Goal: Entertainment & Leisure: Consume media (video, audio)

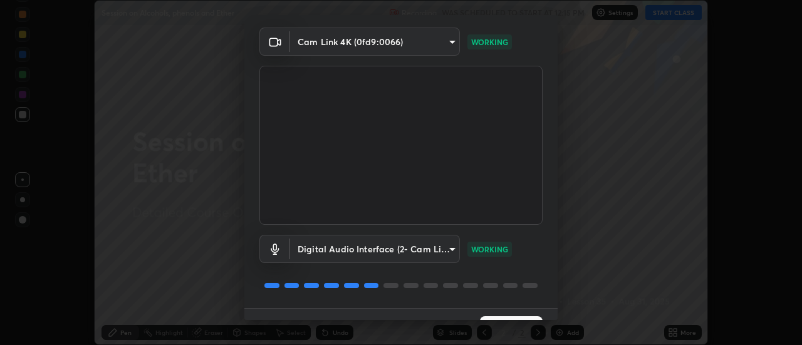
scroll to position [66, 0]
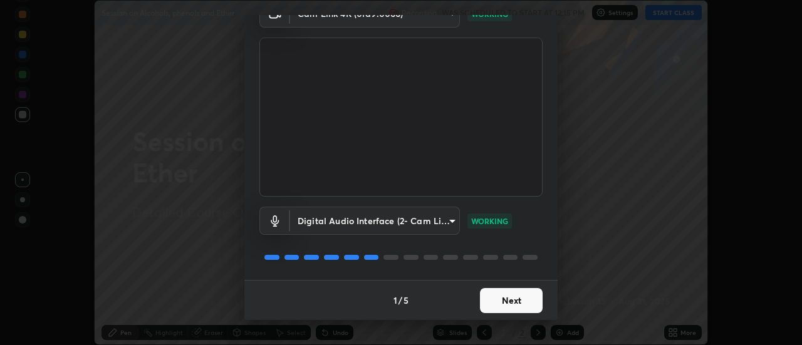
click at [515, 301] on button "Next" at bounding box center [511, 300] width 63 height 25
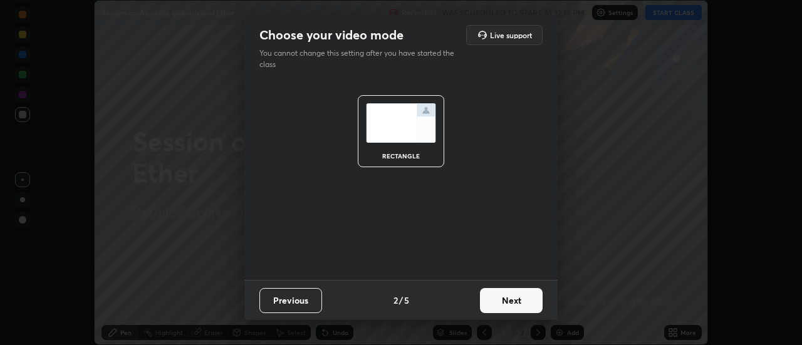
click at [514, 301] on button "Next" at bounding box center [511, 300] width 63 height 25
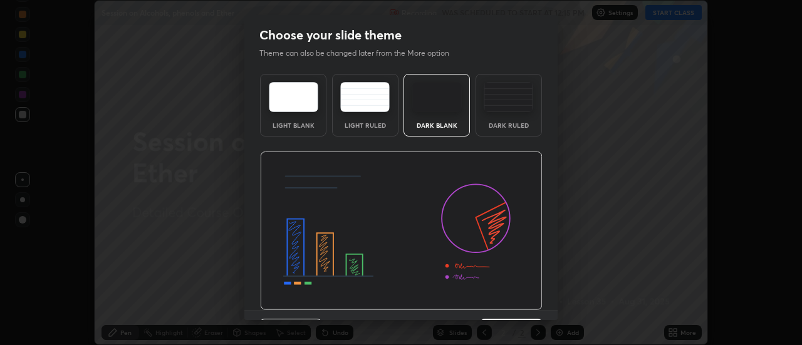
scroll to position [31, 0]
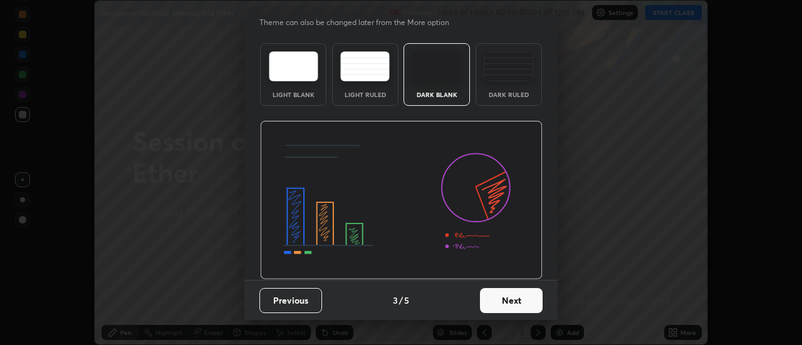
click at [516, 299] on button "Next" at bounding box center [511, 300] width 63 height 25
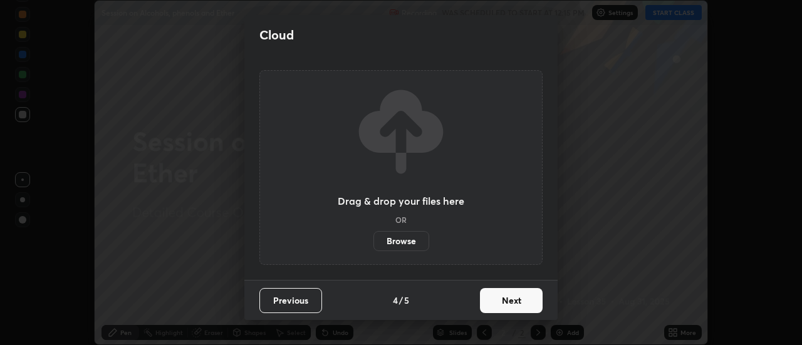
scroll to position [0, 0]
click at [514, 297] on button "Next" at bounding box center [511, 300] width 63 height 25
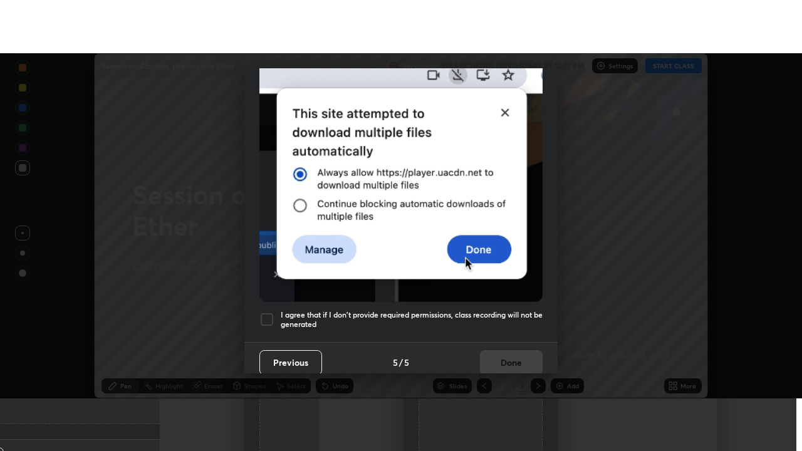
scroll to position [321, 0]
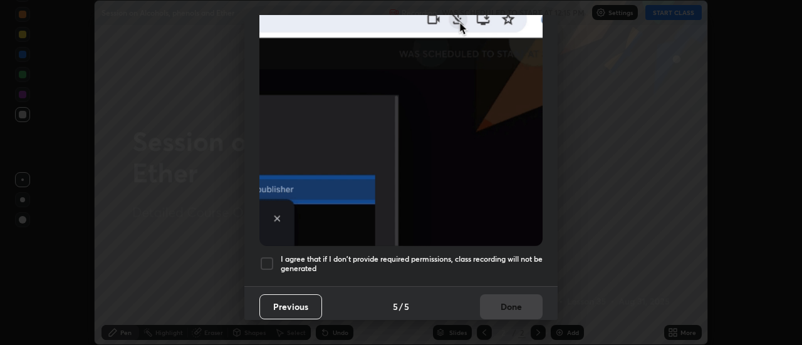
click at [508, 254] on h5 "I agree that if I don't provide required permissions, class recording will not …" at bounding box center [412, 263] width 262 height 19
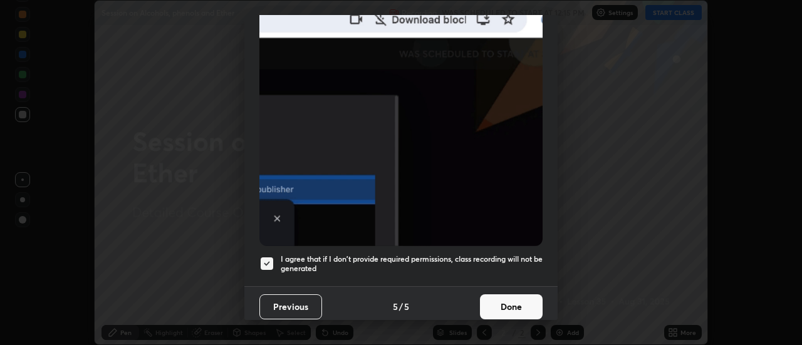
click at [522, 294] on button "Done" at bounding box center [511, 306] width 63 height 25
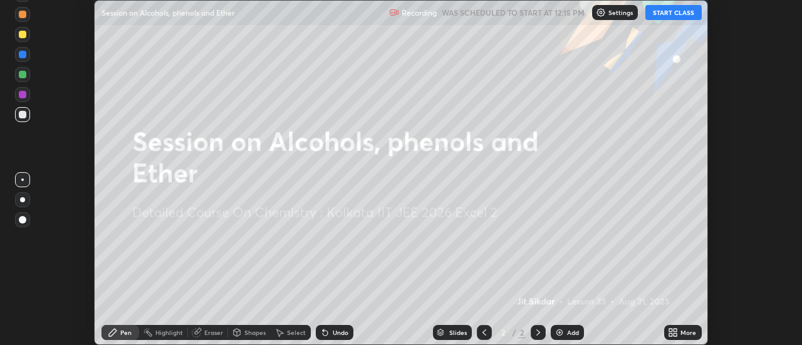
click at [676, 15] on button "START CLASS" at bounding box center [673, 12] width 56 height 15
click at [682, 330] on div "More" at bounding box center [688, 332] width 16 height 6
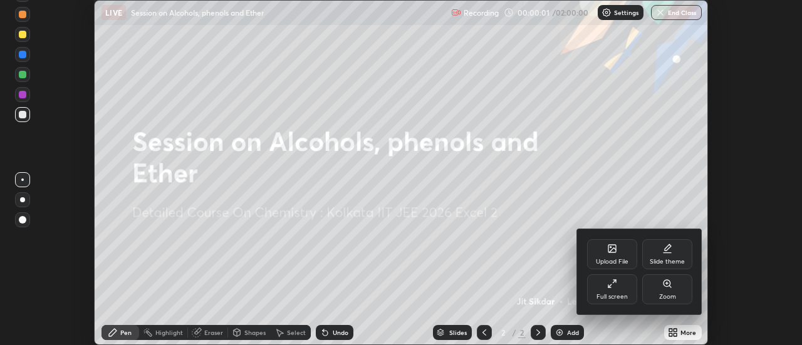
click at [624, 288] on div "Full screen" at bounding box center [612, 289] width 50 height 30
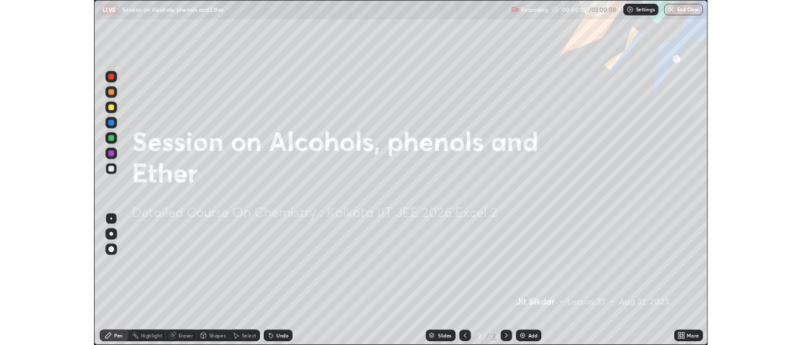
scroll to position [451, 802]
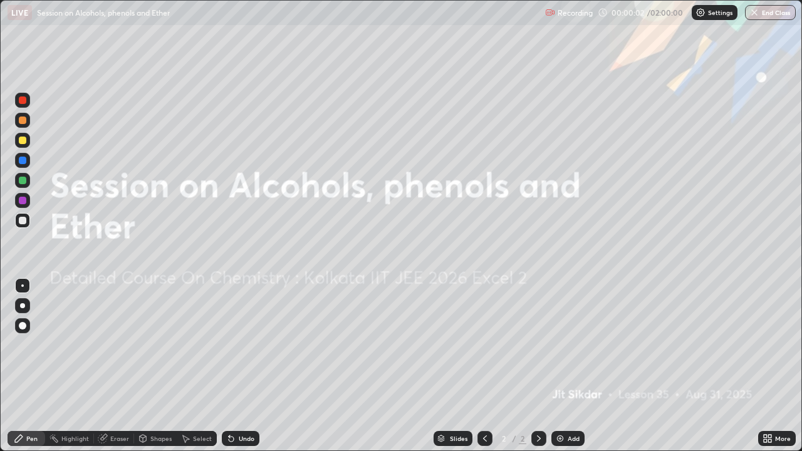
click at [564, 344] on div "Add" at bounding box center [567, 438] width 33 height 15
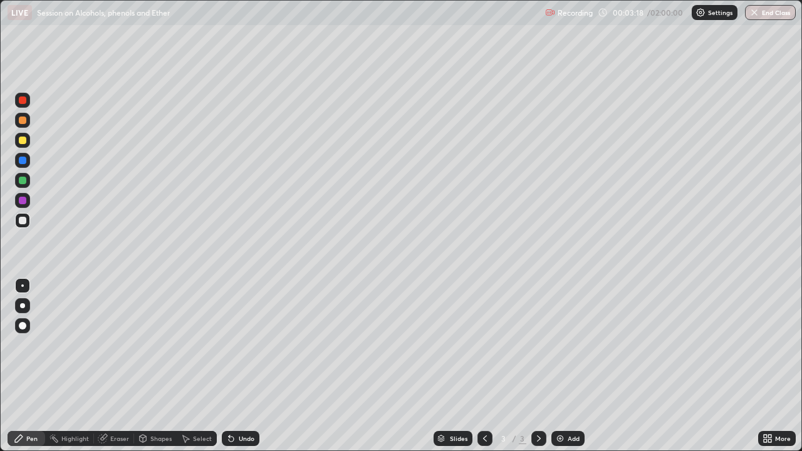
click at [242, 344] on div "Undo" at bounding box center [247, 438] width 16 height 6
click at [24, 141] on div at bounding box center [23, 141] width 8 height 8
click at [23, 220] on div at bounding box center [23, 221] width 8 height 8
click at [26, 219] on div at bounding box center [23, 221] width 8 height 8
click at [244, 344] on div "Undo" at bounding box center [241, 438] width 38 height 15
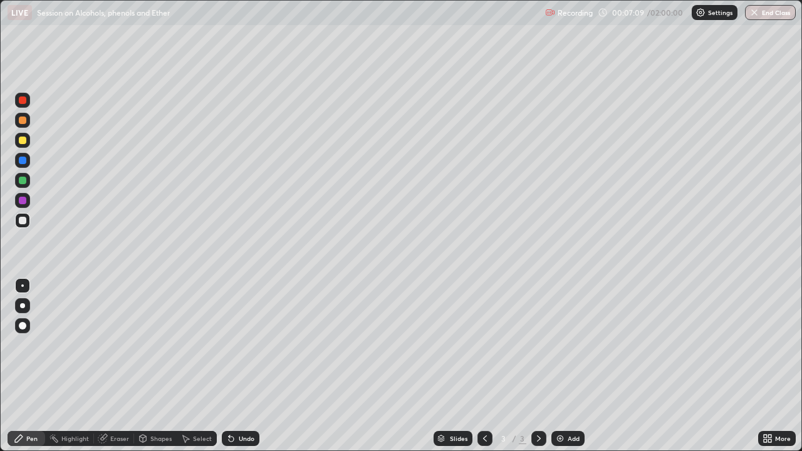
click at [245, 344] on div "Undo" at bounding box center [247, 438] width 16 height 6
click at [561, 344] on img at bounding box center [560, 438] width 10 height 10
click at [23, 139] on div at bounding box center [23, 141] width 8 height 8
click at [28, 44] on div "Erase all" at bounding box center [23, 225] width 30 height 401
click at [25, 216] on div at bounding box center [22, 220] width 15 height 15
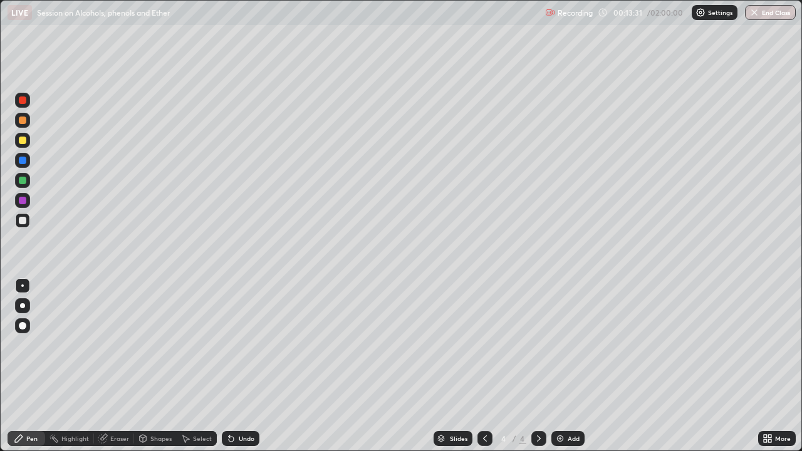
click at [244, 344] on div "Undo" at bounding box center [247, 438] width 16 height 6
click at [242, 344] on div "Undo" at bounding box center [241, 438] width 38 height 15
click at [240, 344] on div "Undo" at bounding box center [241, 438] width 38 height 15
click at [25, 218] on div at bounding box center [23, 221] width 8 height 8
click at [575, 344] on div "Add" at bounding box center [573, 438] width 12 height 6
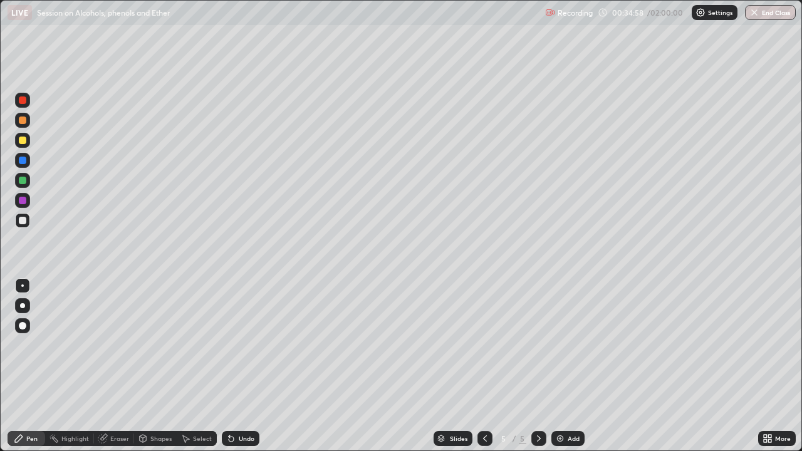
click at [578, 344] on div "Add" at bounding box center [573, 438] width 12 height 6
click at [490, 344] on div at bounding box center [484, 438] width 15 height 15
click at [482, 344] on icon at bounding box center [485, 438] width 10 height 10
click at [532, 344] on div at bounding box center [538, 438] width 15 height 15
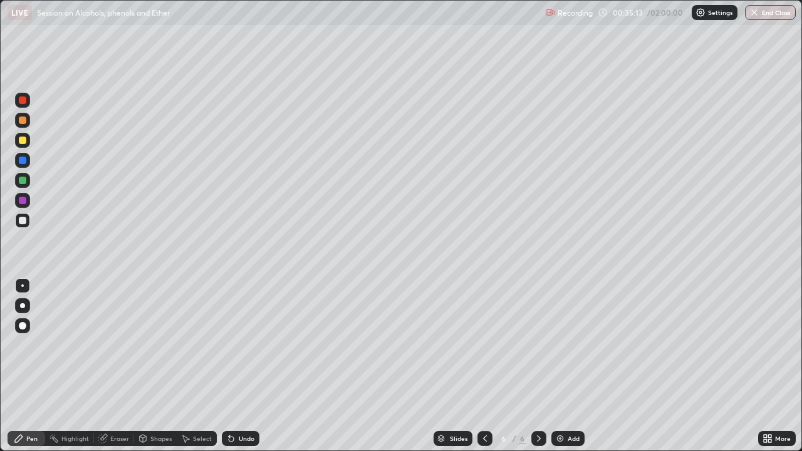
click at [18, 141] on div at bounding box center [22, 140] width 15 height 15
click at [26, 217] on div at bounding box center [22, 220] width 15 height 15
click at [244, 344] on div "Undo" at bounding box center [241, 438] width 38 height 15
click at [21, 180] on div at bounding box center [23, 181] width 8 height 8
click at [560, 344] on img at bounding box center [560, 438] width 10 height 10
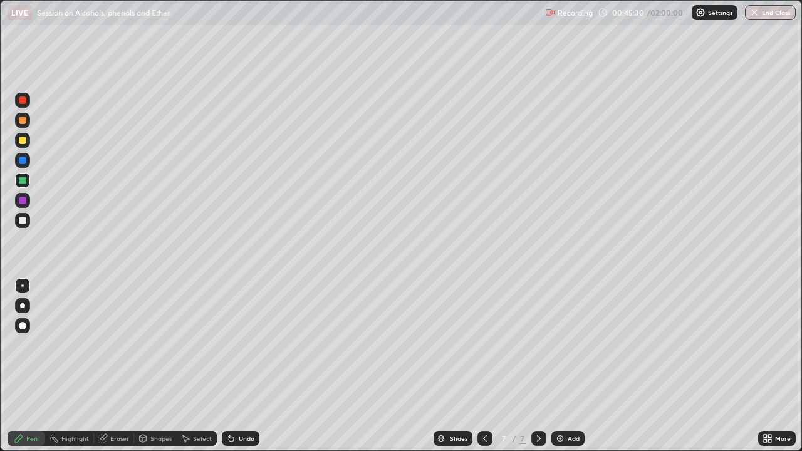
click at [26, 219] on div at bounding box center [23, 221] width 8 height 8
click at [242, 344] on div "Undo" at bounding box center [247, 438] width 16 height 6
click at [243, 344] on div "Undo" at bounding box center [247, 438] width 16 height 6
click at [244, 344] on div "Undo" at bounding box center [238, 438] width 43 height 25
click at [20, 139] on div at bounding box center [23, 141] width 8 height 8
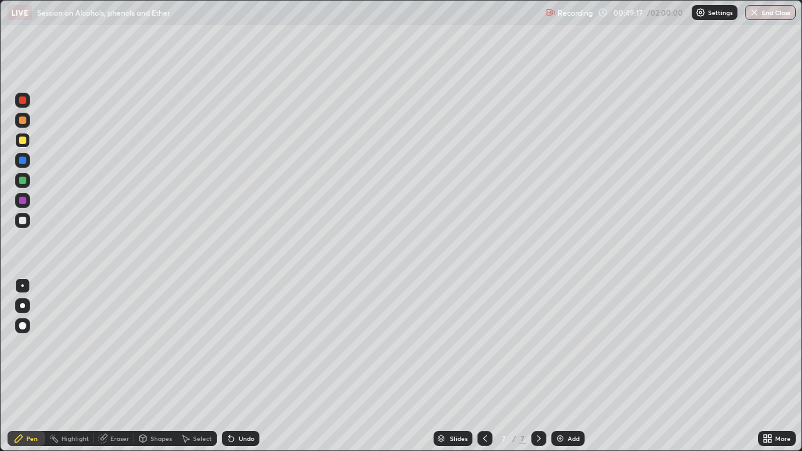
click at [18, 215] on div at bounding box center [22, 220] width 15 height 15
click at [24, 219] on div at bounding box center [23, 221] width 8 height 8
click at [572, 344] on div "Add" at bounding box center [573, 438] width 12 height 6
click at [172, 96] on icon at bounding box center [168, 101] width 10 height 10
click at [19, 218] on div at bounding box center [23, 221] width 8 height 8
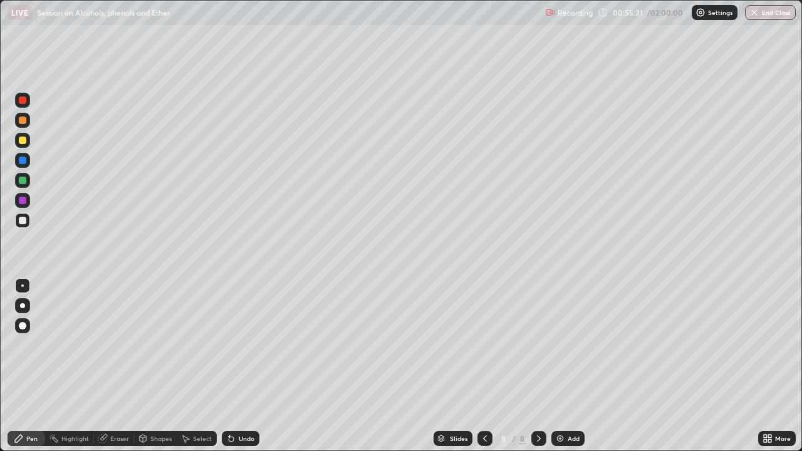
click at [243, 344] on div "Undo" at bounding box center [241, 438] width 38 height 15
click at [21, 138] on div at bounding box center [23, 141] width 8 height 8
click at [240, 344] on div "Undo" at bounding box center [247, 438] width 16 height 6
click at [239, 344] on div "Undo" at bounding box center [247, 438] width 16 height 6
click at [235, 344] on div "Undo" at bounding box center [241, 438] width 38 height 15
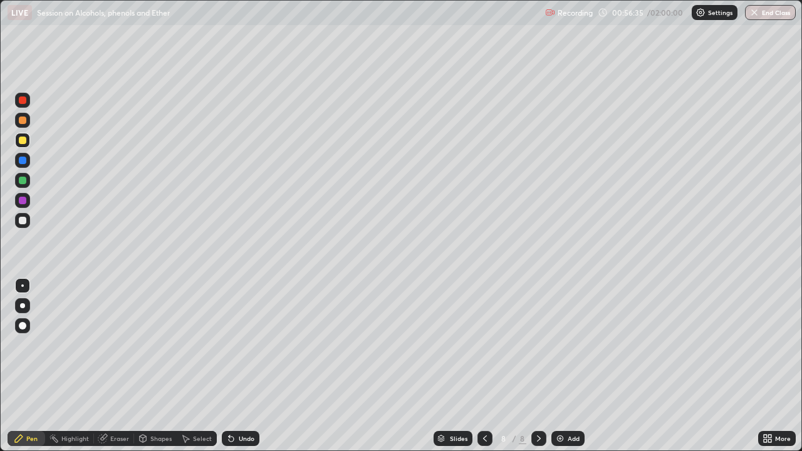
click at [234, 344] on div "Undo" at bounding box center [241, 438] width 38 height 15
click at [21, 220] on div at bounding box center [23, 221] width 8 height 8
click at [22, 138] on div at bounding box center [23, 141] width 8 height 8
click at [23, 218] on div at bounding box center [23, 221] width 8 height 8
click at [565, 344] on div "Add" at bounding box center [567, 438] width 33 height 15
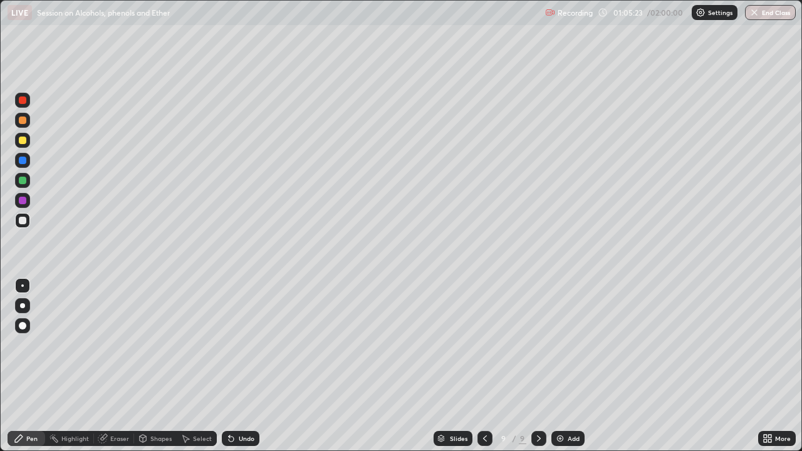
click at [23, 138] on div at bounding box center [23, 141] width 8 height 8
click at [124, 58] on button "Undo" at bounding box center [140, 60] width 36 height 15
click at [20, 217] on div at bounding box center [23, 221] width 8 height 8
click at [23, 142] on div at bounding box center [23, 141] width 8 height 8
click at [21, 221] on div at bounding box center [23, 221] width 8 height 8
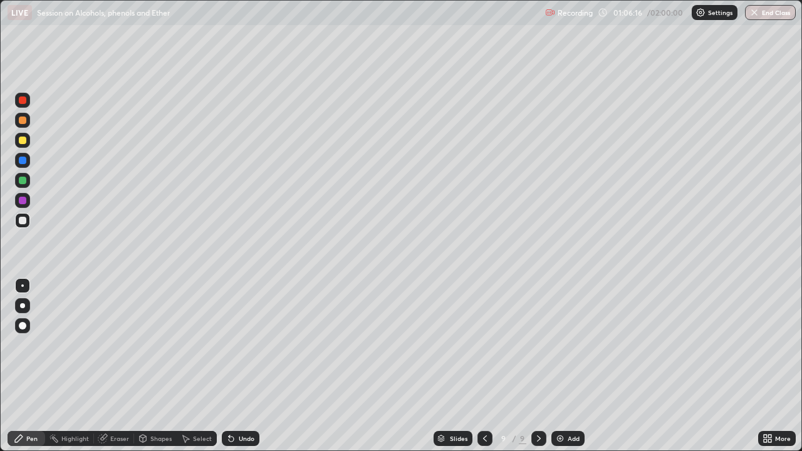
click at [24, 221] on div at bounding box center [23, 221] width 8 height 8
click at [24, 220] on div at bounding box center [23, 221] width 8 height 8
click at [26, 142] on div at bounding box center [23, 141] width 8 height 8
click at [23, 222] on div at bounding box center [23, 221] width 8 height 8
click at [767, 344] on icon at bounding box center [767, 438] width 10 height 10
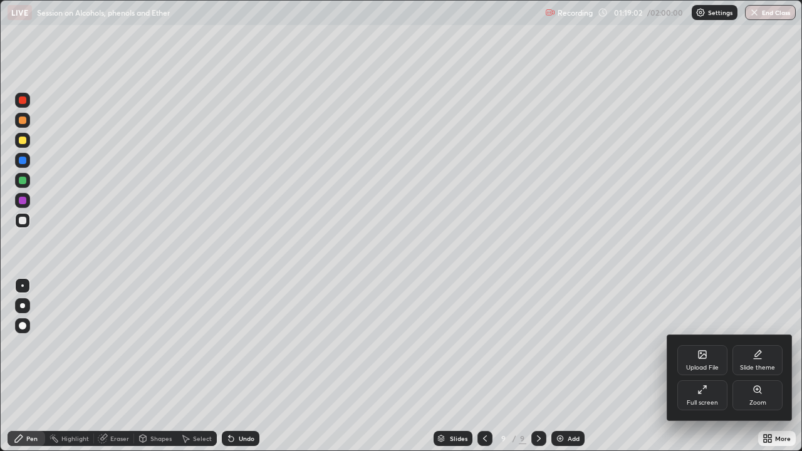
click at [708, 344] on div "Full screen" at bounding box center [701, 403] width 31 height 6
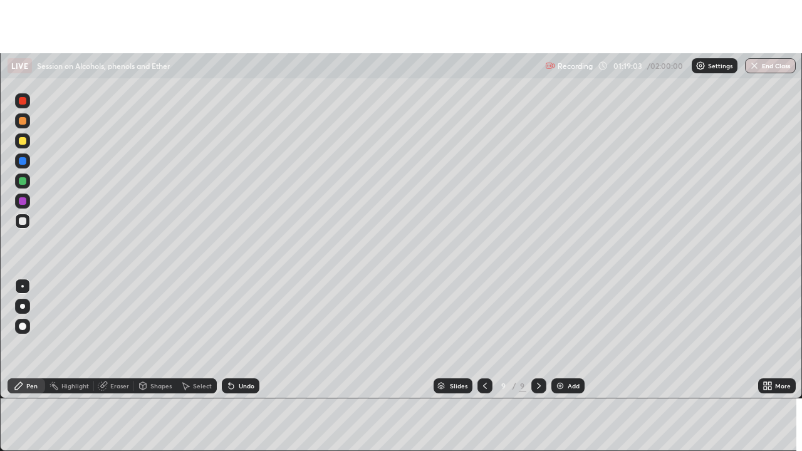
scroll to position [62277, 61821]
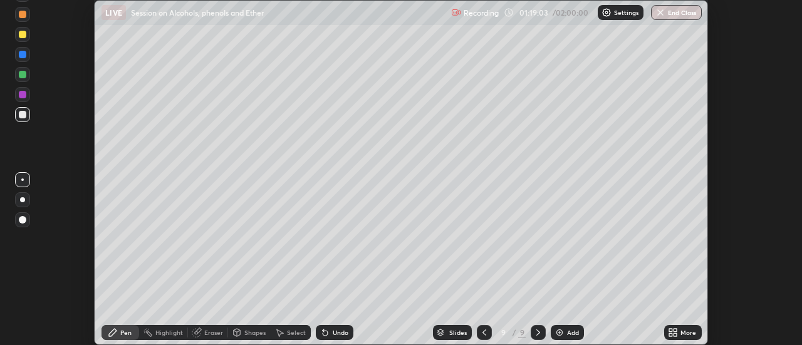
click at [683, 329] on div "More" at bounding box center [688, 332] width 16 height 6
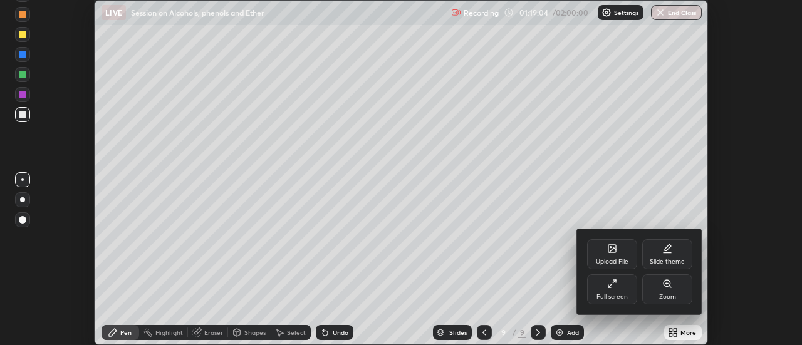
click at [624, 292] on div "Full screen" at bounding box center [612, 289] width 50 height 30
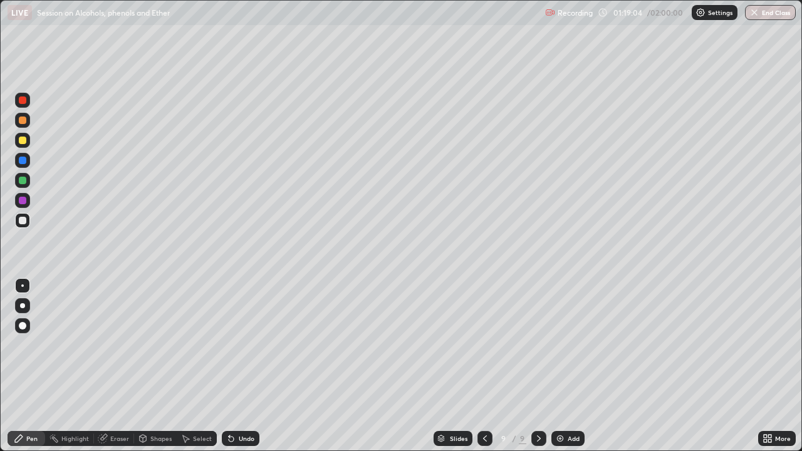
scroll to position [451, 802]
click at [245, 344] on div "Undo" at bounding box center [247, 438] width 16 height 6
click at [246, 344] on div "Undo" at bounding box center [247, 438] width 16 height 6
click at [245, 344] on div "Undo" at bounding box center [247, 438] width 16 height 6
click at [244, 344] on div "Undo" at bounding box center [247, 438] width 16 height 6
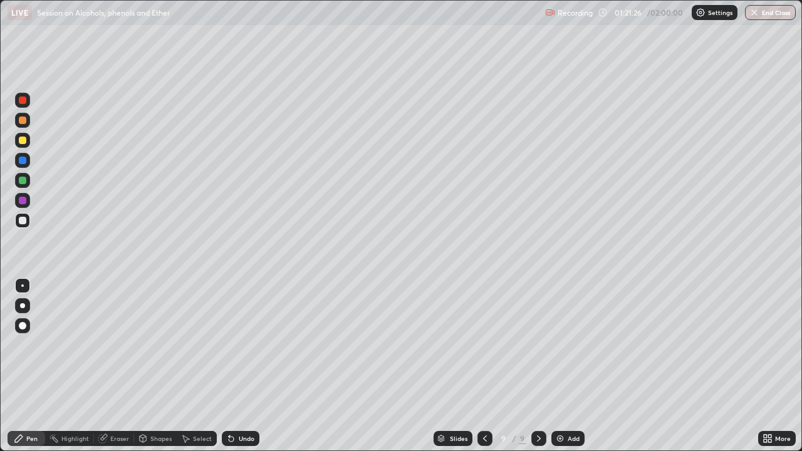
click at [244, 344] on div "Undo" at bounding box center [247, 438] width 16 height 6
click at [242, 344] on div "Undo" at bounding box center [247, 438] width 16 height 6
click at [574, 344] on div "Add" at bounding box center [573, 438] width 12 height 6
click at [572, 344] on div "Add" at bounding box center [573, 438] width 12 height 6
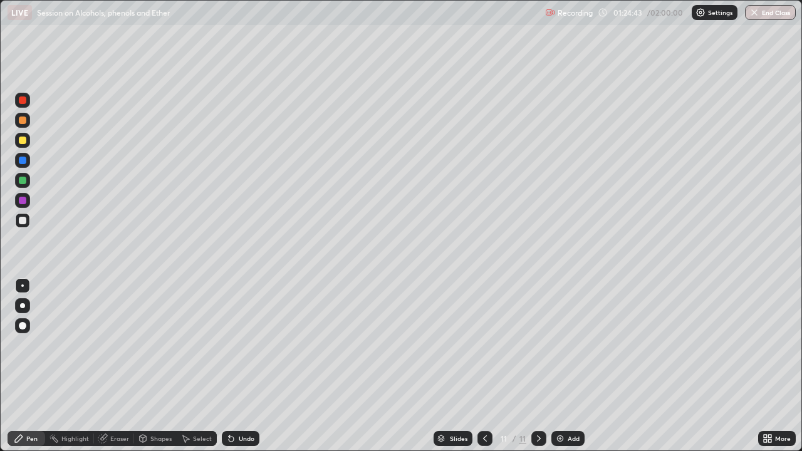
click at [22, 140] on div at bounding box center [23, 141] width 8 height 8
click at [22, 218] on div at bounding box center [23, 221] width 8 height 8
click at [24, 139] on div at bounding box center [23, 141] width 8 height 8
click at [242, 344] on div "Undo" at bounding box center [247, 438] width 16 height 6
click at [239, 344] on div "Undo" at bounding box center [247, 438] width 16 height 6
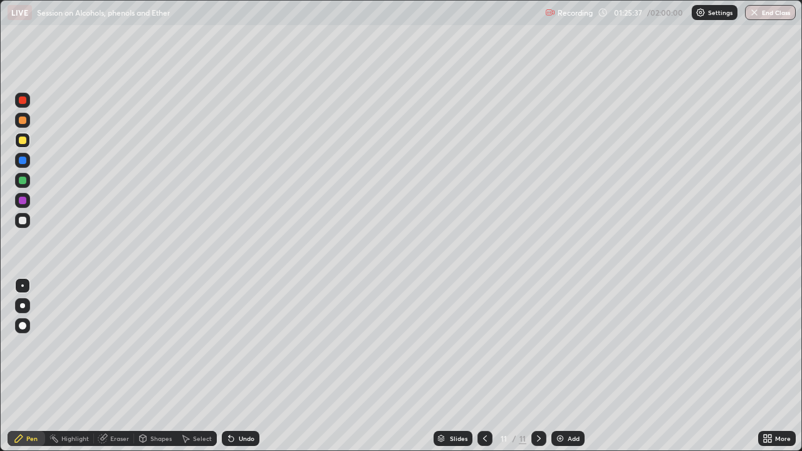
click at [23, 177] on div at bounding box center [23, 181] width 8 height 8
click at [25, 220] on div at bounding box center [23, 221] width 8 height 8
click at [249, 344] on div "Undo" at bounding box center [241, 438] width 38 height 15
click at [250, 344] on div "Undo" at bounding box center [247, 438] width 16 height 6
click at [249, 344] on div "Undo" at bounding box center [247, 438] width 16 height 6
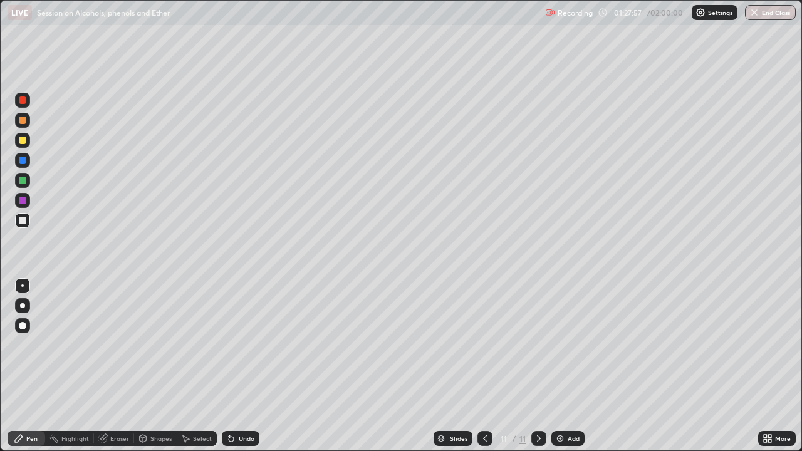
click at [22, 177] on div at bounding box center [23, 181] width 8 height 8
click at [24, 225] on div at bounding box center [22, 220] width 15 height 15
click at [249, 344] on div "Undo" at bounding box center [241, 438] width 38 height 15
click at [244, 344] on div "Undo" at bounding box center [241, 438] width 38 height 15
click at [245, 344] on div "Undo" at bounding box center [241, 438] width 38 height 15
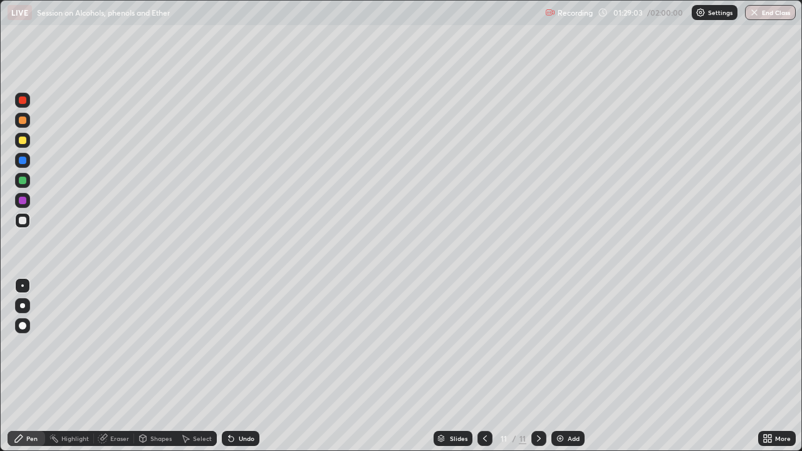
click at [245, 344] on div "Undo" at bounding box center [241, 438] width 38 height 15
click at [244, 344] on div "Undo" at bounding box center [241, 438] width 38 height 15
click at [570, 344] on div "Add" at bounding box center [567, 438] width 33 height 15
click at [373, 23] on div "LIVE Session on Alcohols, phenols and Ether" at bounding box center [274, 12] width 532 height 25
click at [483, 344] on div at bounding box center [484, 438] width 15 height 15
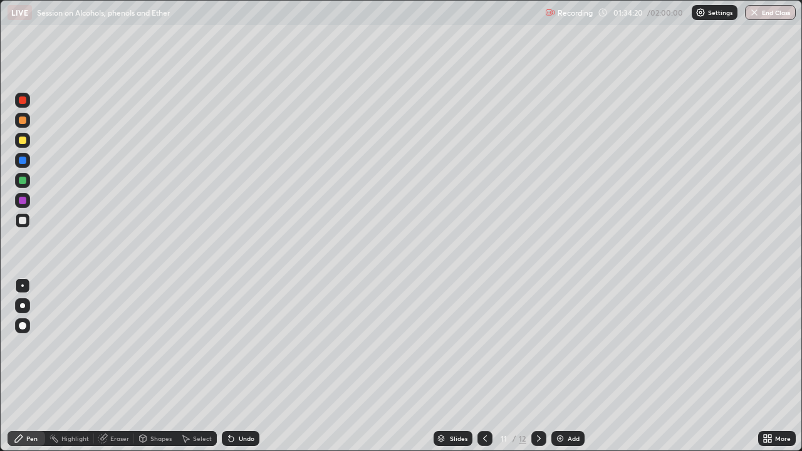
click at [539, 344] on icon at bounding box center [539, 438] width 10 height 10
click at [24, 183] on div at bounding box center [23, 181] width 8 height 8
click at [245, 344] on div "Undo" at bounding box center [241, 438] width 38 height 15
click at [249, 344] on div "Undo" at bounding box center [247, 438] width 16 height 6
click at [246, 344] on div "Undo" at bounding box center [247, 438] width 16 height 6
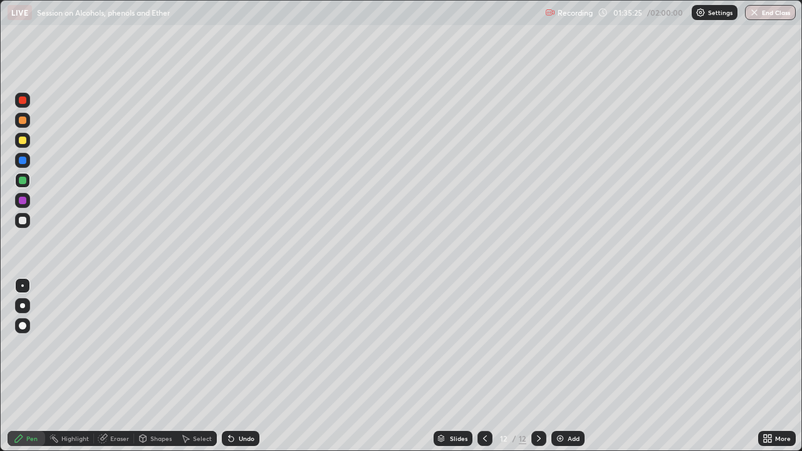
click at [25, 221] on div at bounding box center [23, 221] width 8 height 8
click at [22, 178] on div at bounding box center [23, 181] width 8 height 8
click at [21, 217] on div at bounding box center [23, 221] width 8 height 8
click at [571, 344] on div "Add" at bounding box center [573, 438] width 12 height 6
click at [23, 136] on div at bounding box center [22, 140] width 15 height 15
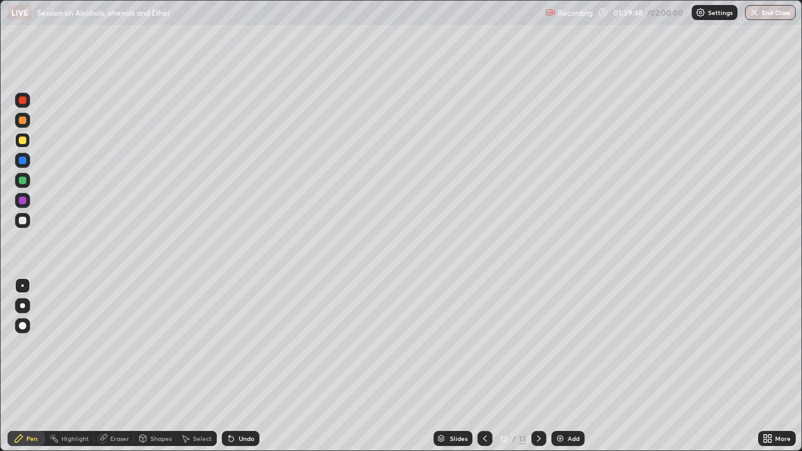
click at [242, 344] on div "Undo" at bounding box center [241, 438] width 38 height 15
click at [240, 344] on div "Undo" at bounding box center [241, 438] width 38 height 15
click at [19, 219] on div at bounding box center [23, 221] width 8 height 8
click at [22, 180] on div at bounding box center [23, 181] width 8 height 8
click at [23, 220] on div at bounding box center [23, 221] width 8 height 8
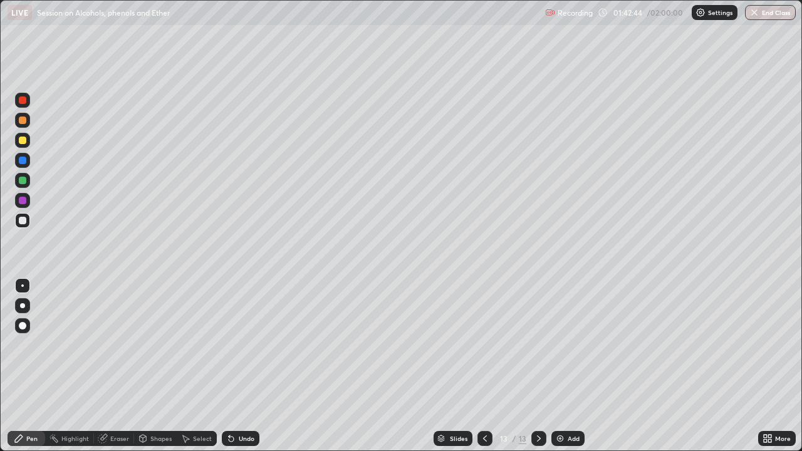
click at [116, 344] on div "Eraser" at bounding box center [119, 438] width 19 height 6
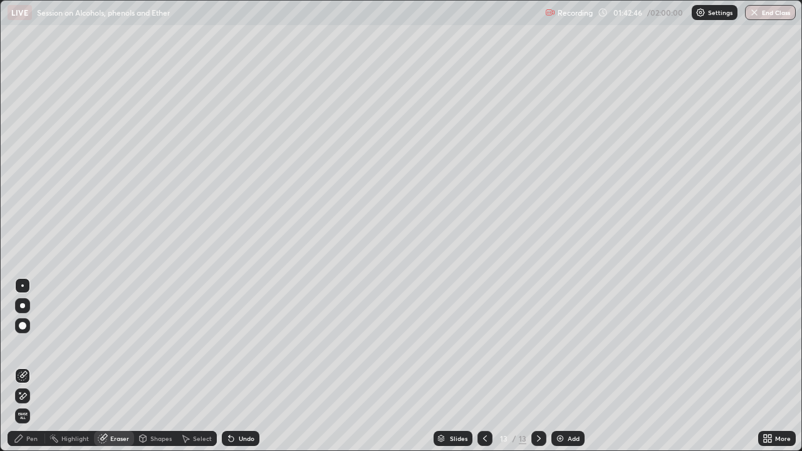
click at [33, 344] on div "Pen" at bounding box center [31, 438] width 11 height 6
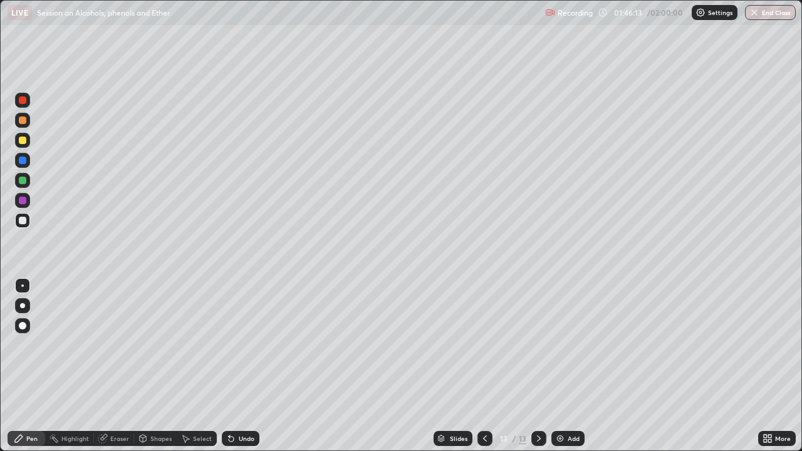
click at [552, 344] on div "Add" at bounding box center [567, 438] width 33 height 15
click at [24, 179] on div at bounding box center [23, 181] width 8 height 8
click at [23, 224] on div at bounding box center [23, 221] width 8 height 8
click at [25, 178] on div at bounding box center [23, 181] width 8 height 8
click at [24, 219] on div at bounding box center [23, 221] width 8 height 8
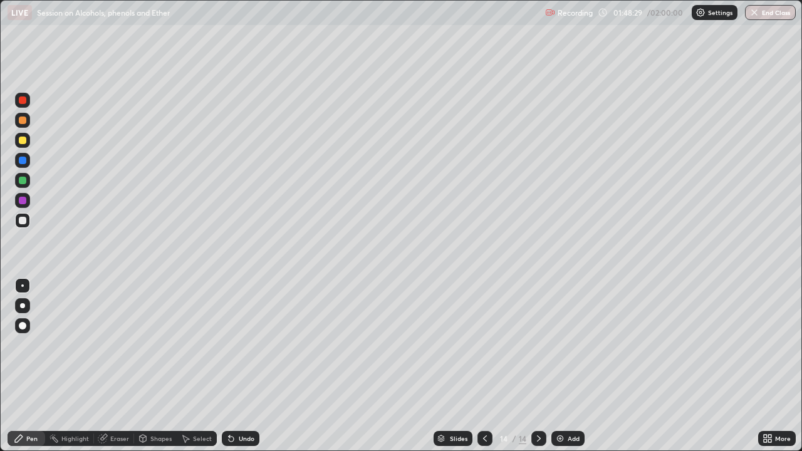
click at [24, 224] on div at bounding box center [23, 221] width 8 height 8
click at [26, 180] on div at bounding box center [23, 181] width 8 height 8
click at [240, 344] on div "Undo" at bounding box center [247, 438] width 16 height 6
click at [239, 344] on div "Undo" at bounding box center [247, 438] width 16 height 6
click at [240, 344] on div "Undo" at bounding box center [247, 438] width 16 height 6
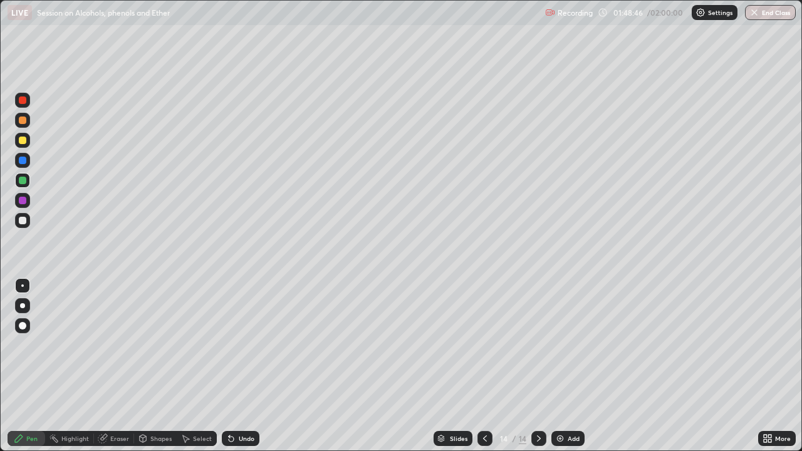
click at [245, 344] on div "Undo" at bounding box center [241, 438] width 38 height 15
click at [562, 344] on div "Add" at bounding box center [567, 438] width 33 height 15
click at [24, 138] on div at bounding box center [23, 141] width 8 height 8
click at [25, 220] on div at bounding box center [23, 221] width 8 height 8
click at [26, 219] on div at bounding box center [23, 221] width 8 height 8
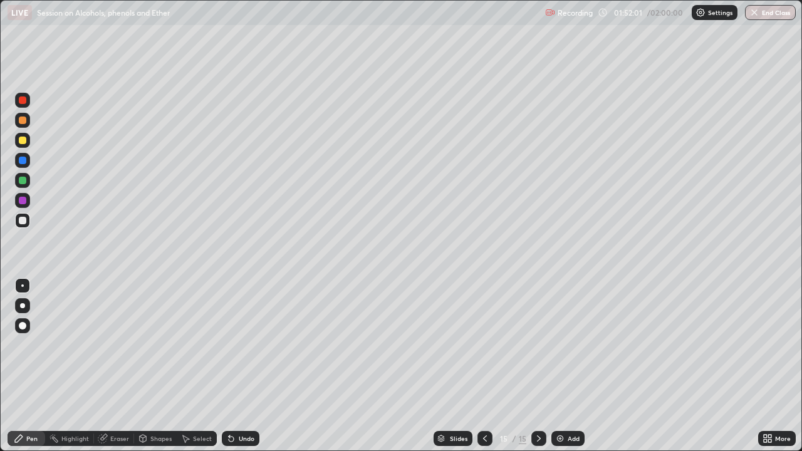
click at [23, 180] on div at bounding box center [23, 181] width 8 height 8
click at [484, 344] on icon at bounding box center [485, 438] width 10 height 10
click at [537, 344] on icon at bounding box center [539, 438] width 10 height 10
click at [23, 221] on div at bounding box center [23, 221] width 8 height 8
click at [761, 9] on button "End Class" at bounding box center [770, 12] width 49 height 15
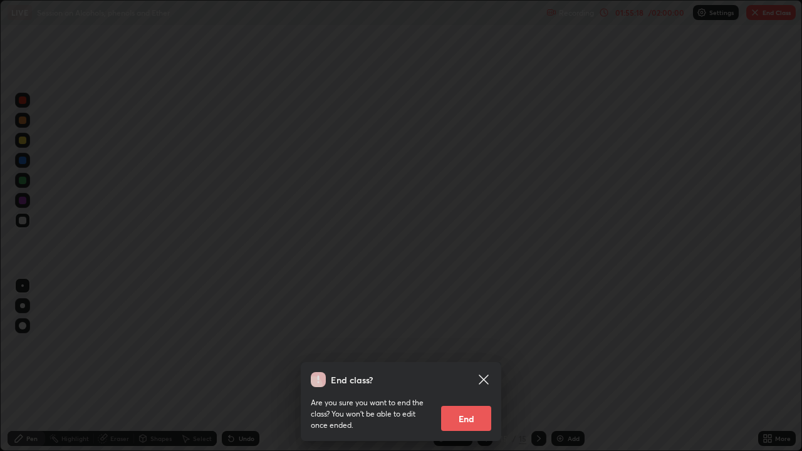
click at [474, 344] on button "End" at bounding box center [466, 418] width 50 height 25
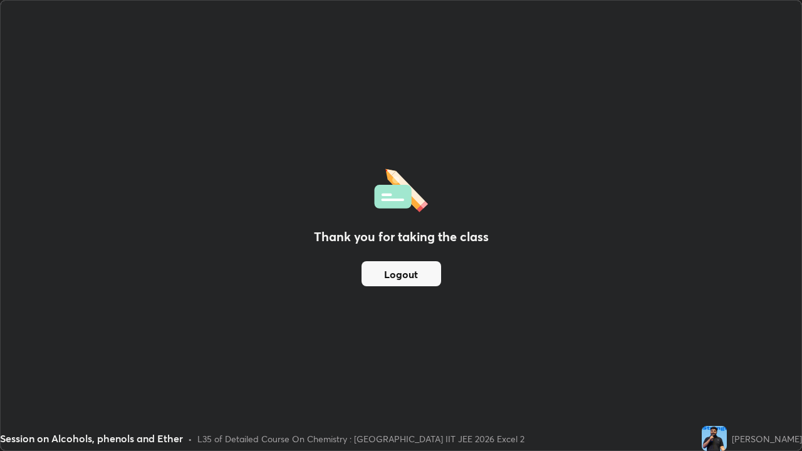
click at [421, 281] on button "Logout" at bounding box center [401, 273] width 80 height 25
